Goal: Information Seeking & Learning: Learn about a topic

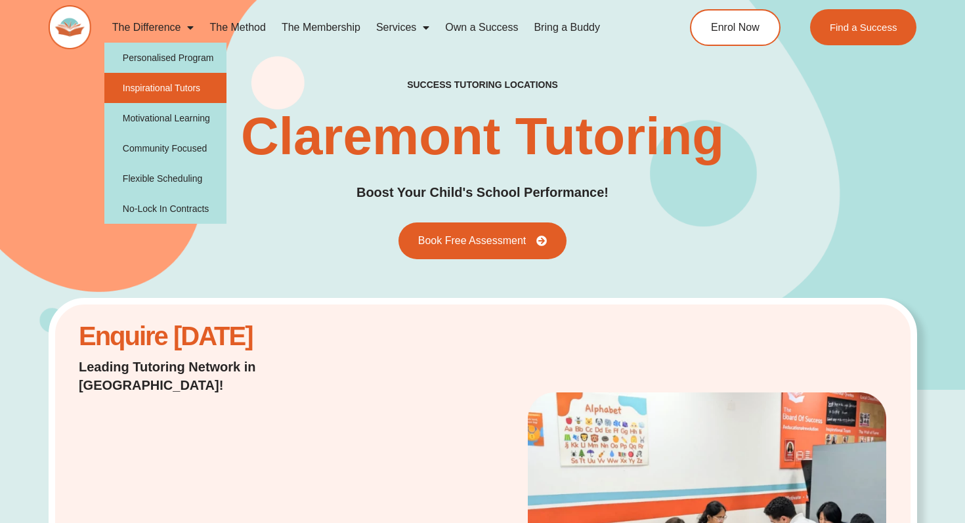
click at [154, 81] on link "Inspirational Tutors" at bounding box center [165, 88] width 123 height 30
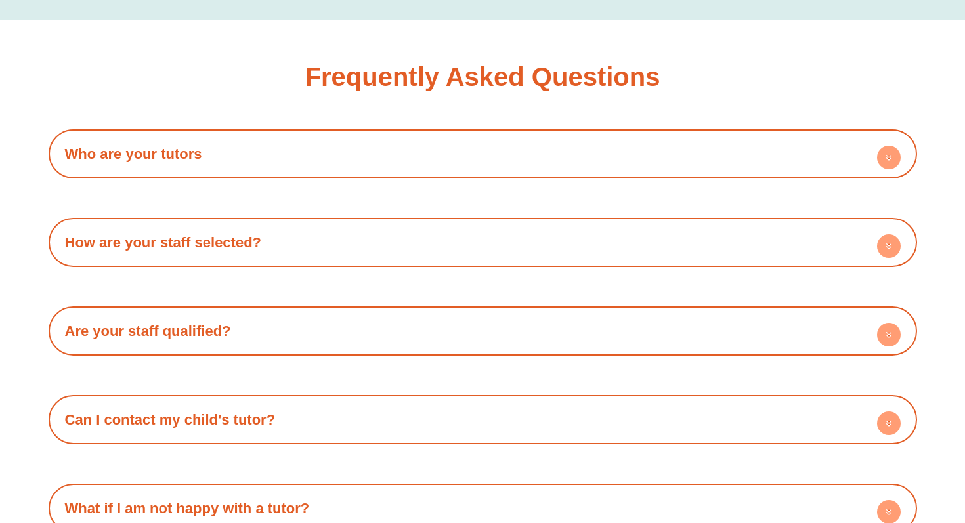
scroll to position [2273, 0]
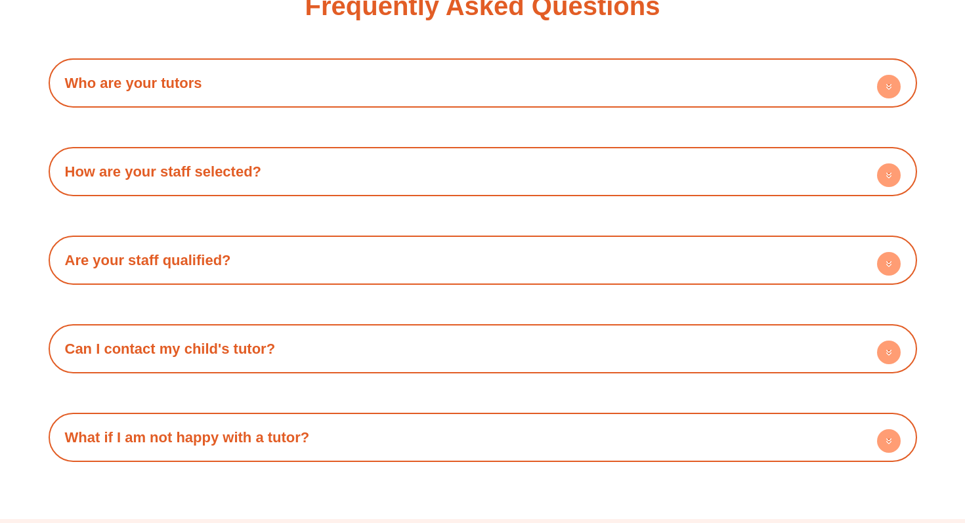
click at [290, 79] on h4 "Who are your tutors" at bounding box center [482, 83] width 855 height 36
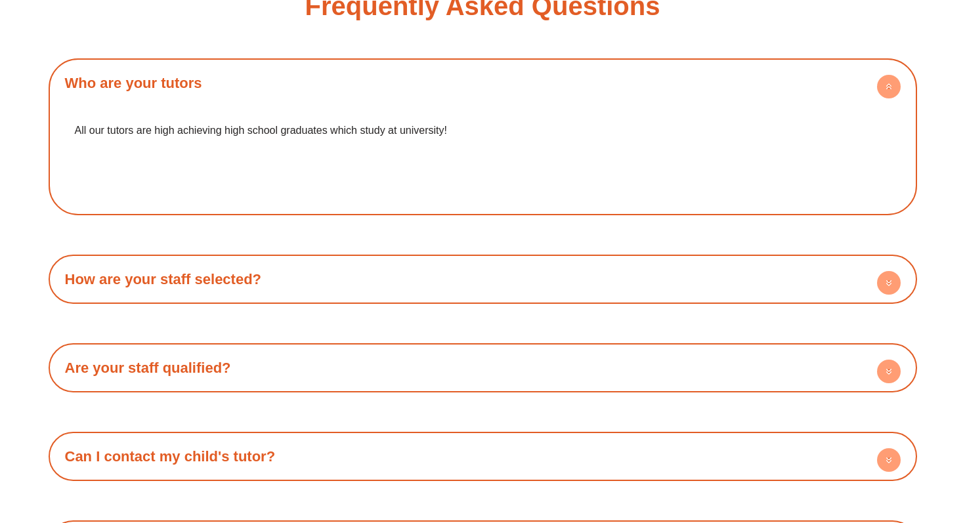
click at [358, 258] on div "How are your staff selected? All our staff are selected by going thorough proce…" at bounding box center [483, 279] width 868 height 49
click at [356, 284] on h4 "How are your staff selected?" at bounding box center [482, 279] width 855 height 36
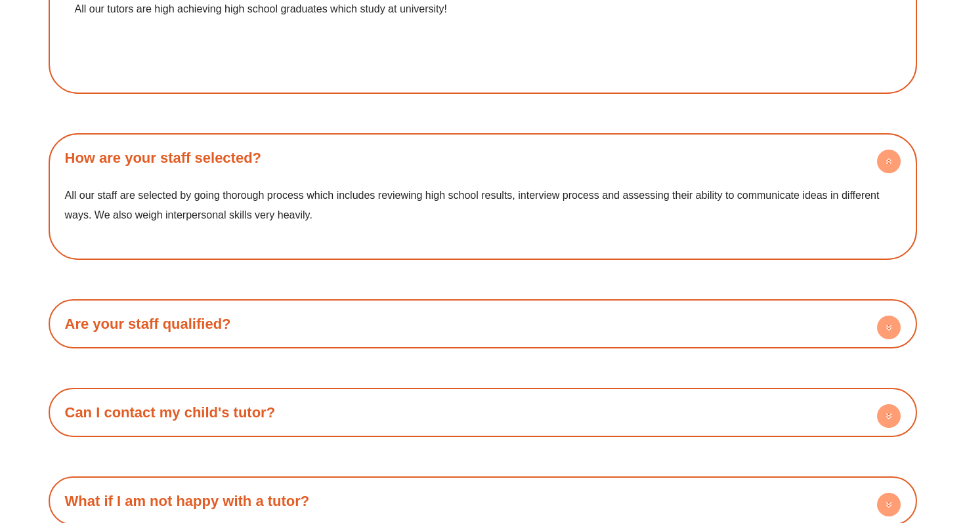
scroll to position [2556, 0]
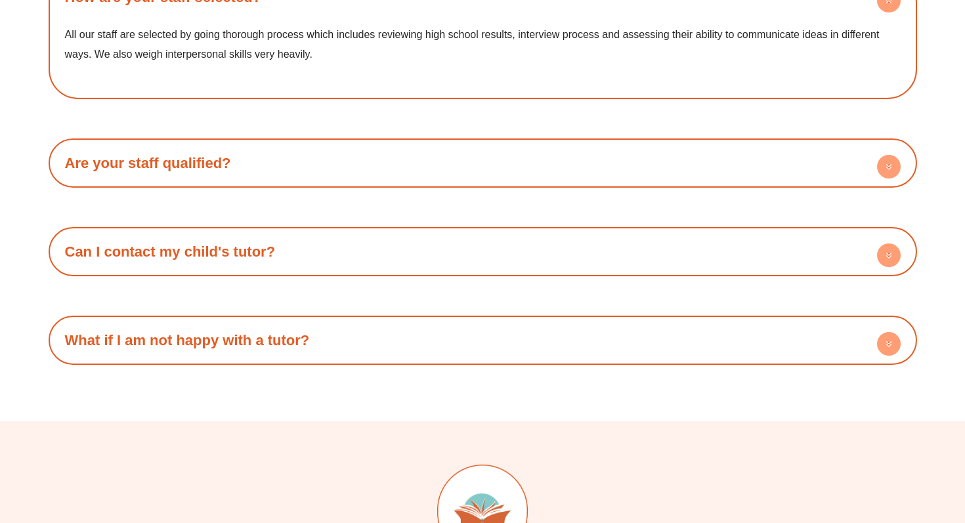
click at [291, 173] on h4 "Are your staff qualified?" at bounding box center [482, 163] width 855 height 36
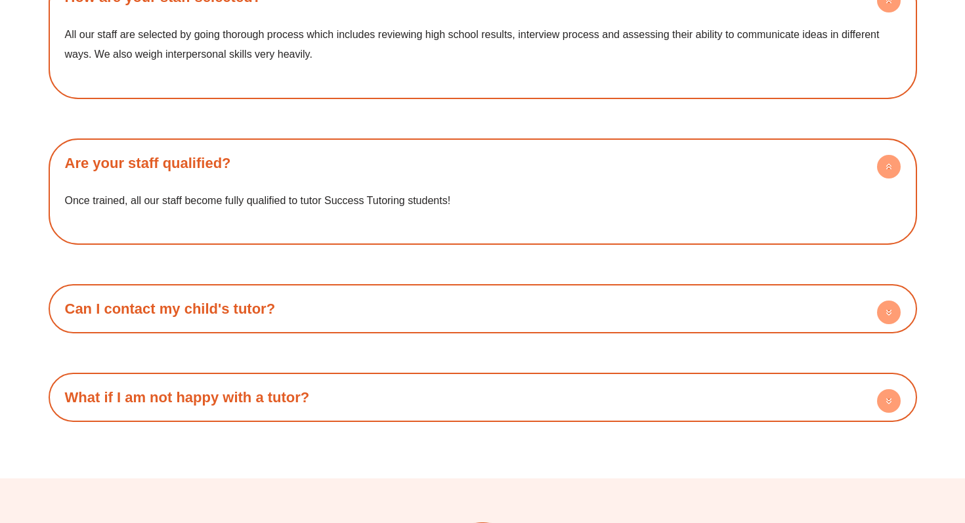
click at [291, 173] on h4 "Are your staff qualified?" at bounding box center [482, 163] width 855 height 36
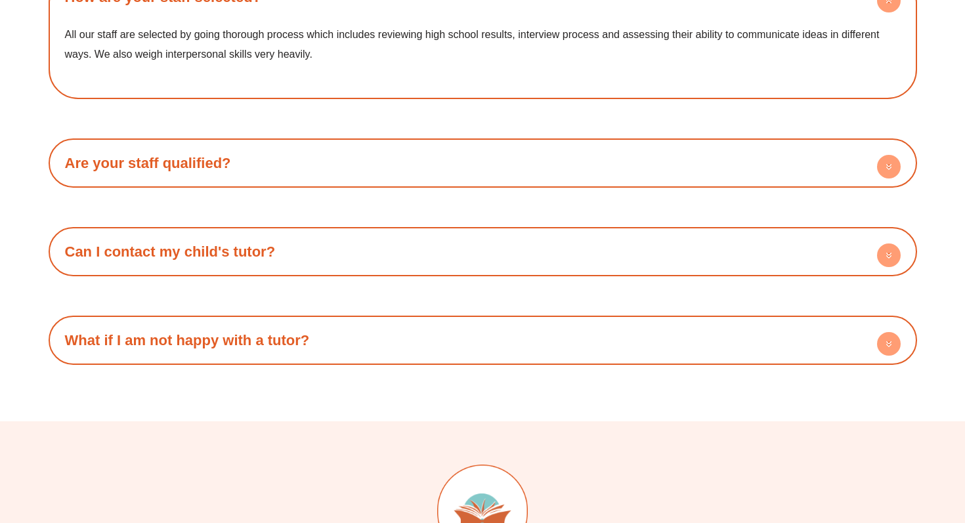
click at [306, 242] on h4 "Can I contact my child's tutor?" at bounding box center [482, 252] width 855 height 36
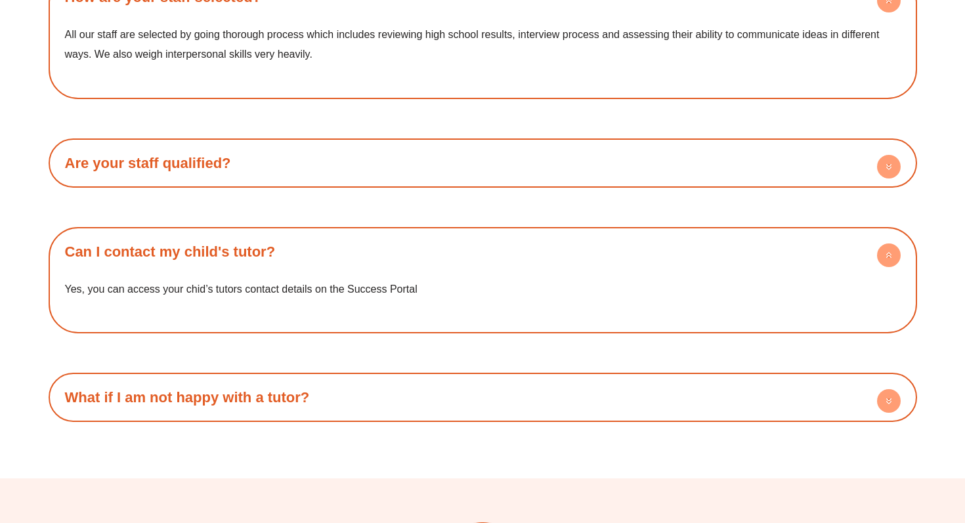
click at [306, 242] on h4 "Can I contact my child's tutor?" at bounding box center [482, 252] width 855 height 36
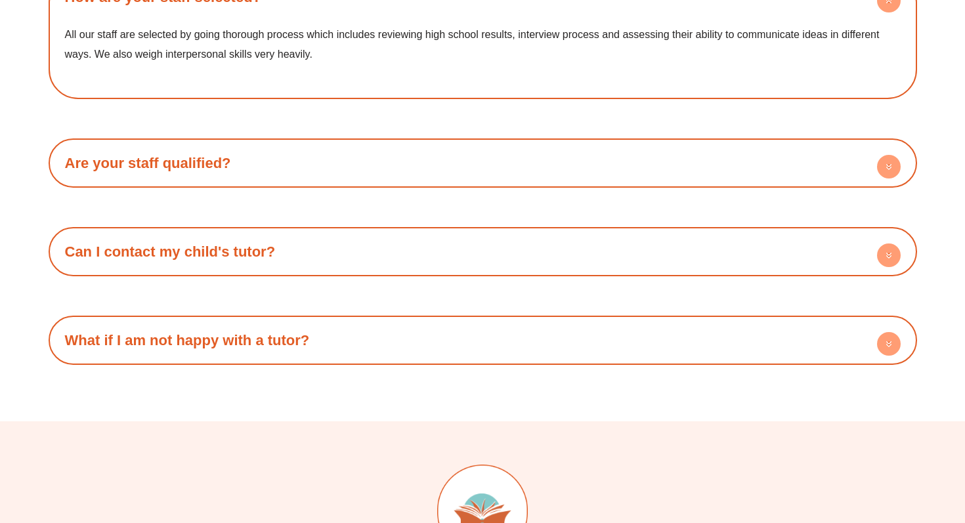
click at [324, 337] on h4 "What if I am not happy with a tutor?" at bounding box center [482, 340] width 855 height 36
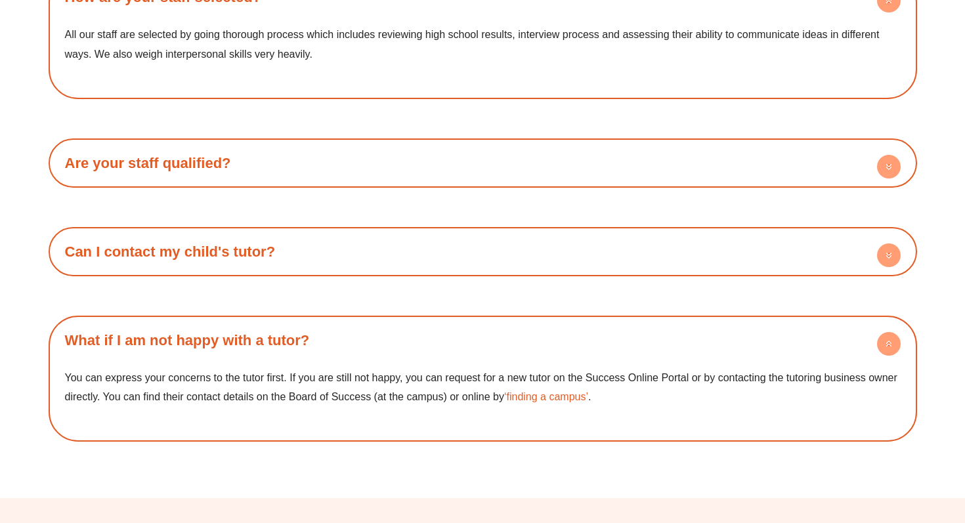
click at [324, 337] on h4 "What if I am not happy with a tutor?" at bounding box center [482, 340] width 855 height 36
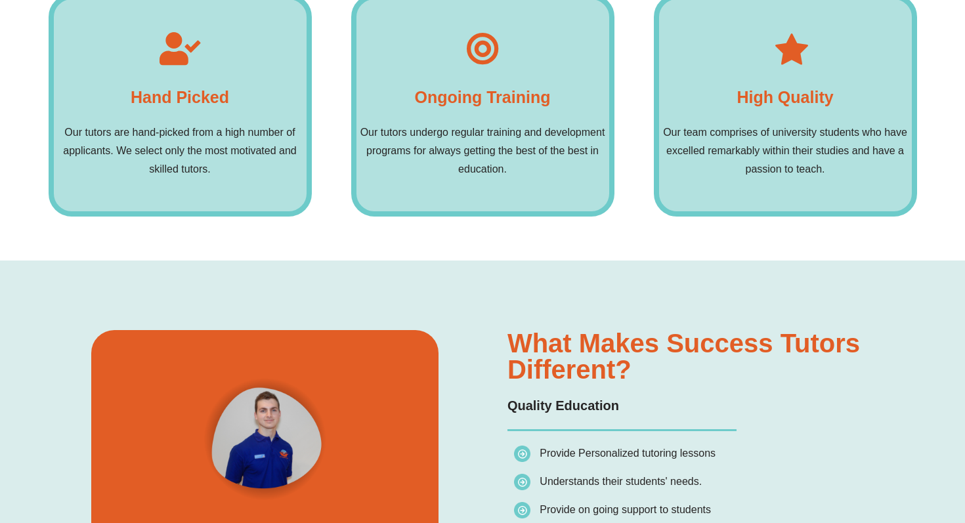
scroll to position [538, 0]
